Goal: Register for event/course

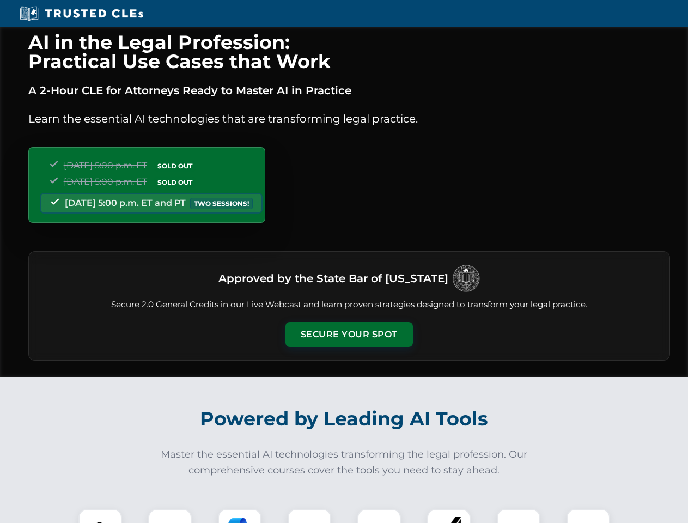
click at [349, 335] on button "Secure Your Spot" at bounding box center [350, 334] width 128 height 25
click at [100, 516] on img at bounding box center [100, 531] width 32 height 32
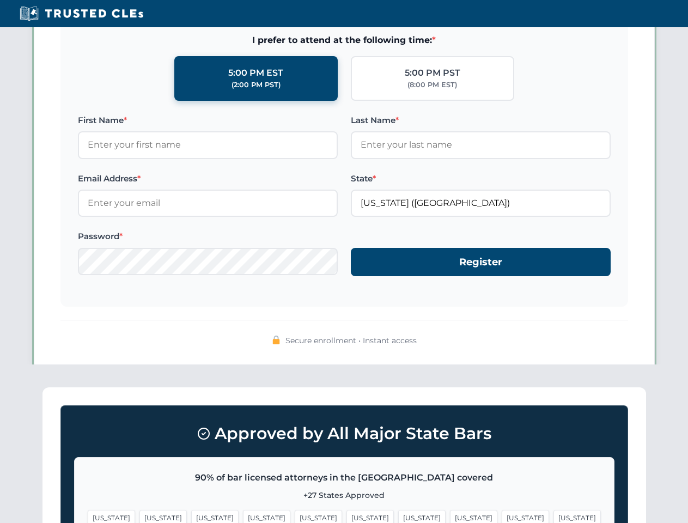
click at [398, 516] on span "[US_STATE]" at bounding box center [421, 518] width 47 height 16
click at [502, 516] on span "[US_STATE]" at bounding box center [525, 518] width 47 height 16
